Goal: Navigation & Orientation: Find specific page/section

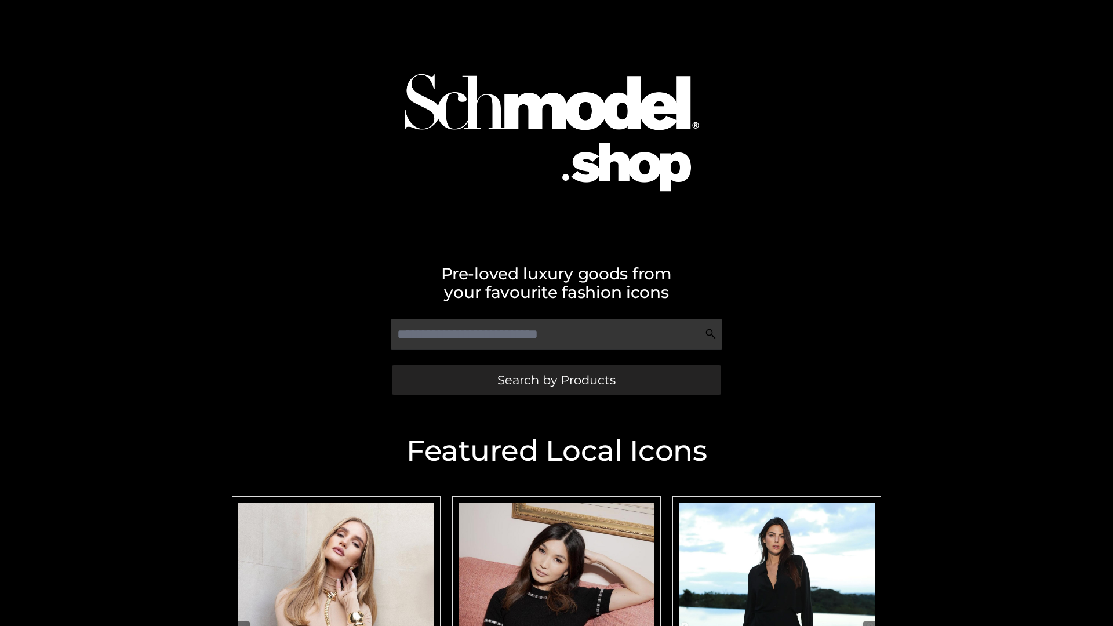
click at [556, 380] on span "Search by Products" at bounding box center [556, 380] width 118 height 12
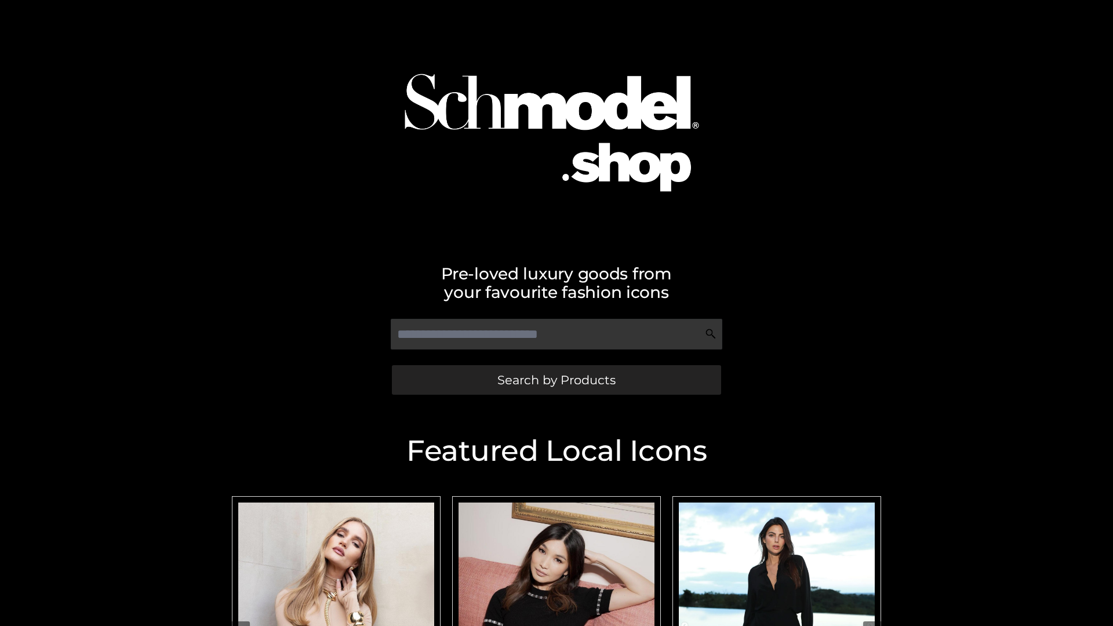
click at [556, 380] on span "Search by Products" at bounding box center [556, 380] width 118 height 12
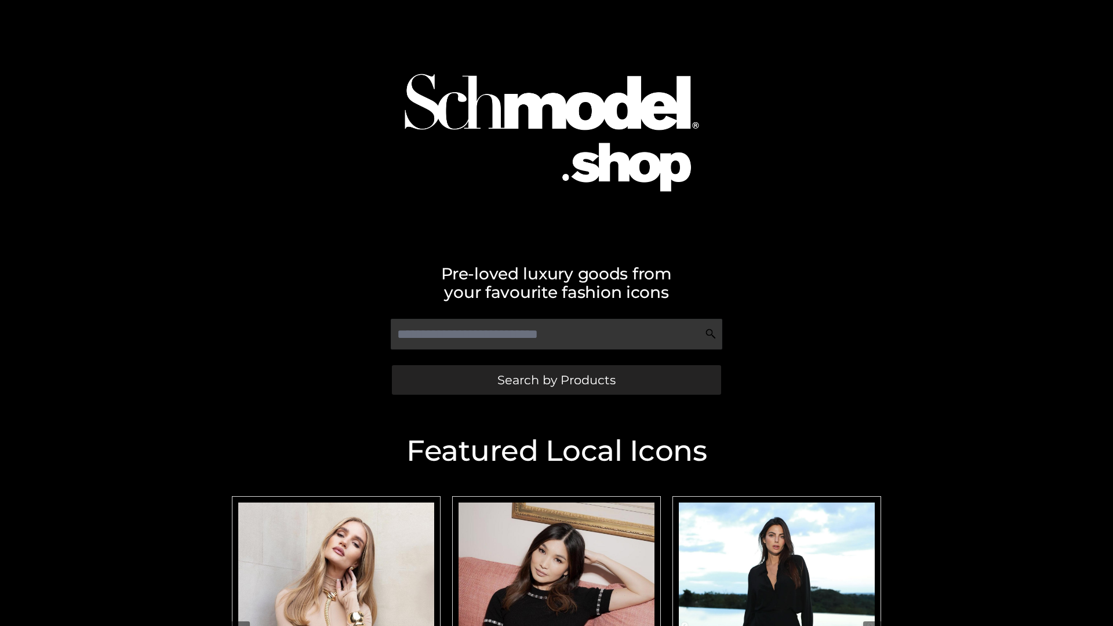
click at [556, 380] on span "Search by Products" at bounding box center [556, 380] width 118 height 12
